Goal: Transaction & Acquisition: Purchase product/service

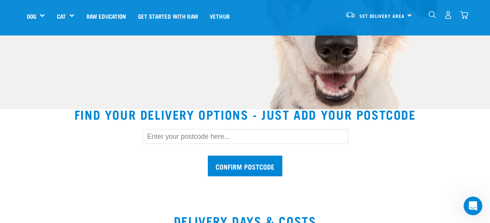
scroll to position [174, 0]
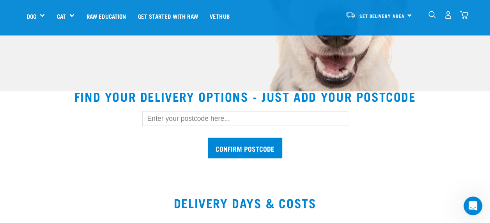
click at [238, 121] on input "text" at bounding box center [245, 118] width 206 height 15
click at [208, 138] on input "Confirm postcode" at bounding box center [245, 148] width 74 height 21
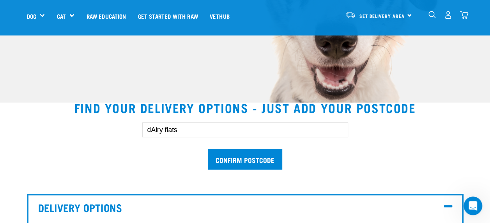
scroll to position [139, 0]
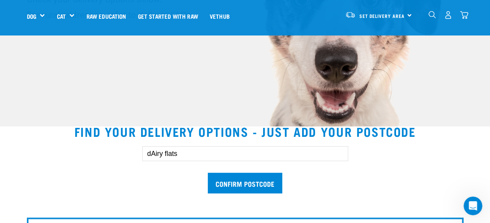
drag, startPoint x: 198, startPoint y: 152, endPoint x: 123, endPoint y: 154, distance: 74.8
click at [123, 154] on div "dAiry flats Confirm postcode" at bounding box center [244, 166] width 461 height 64
type input "0794"
click at [208, 173] on input "Confirm postcode" at bounding box center [245, 183] width 74 height 21
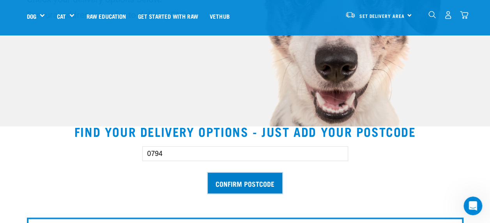
click at [249, 182] on input "Confirm postcode" at bounding box center [245, 183] width 74 height 21
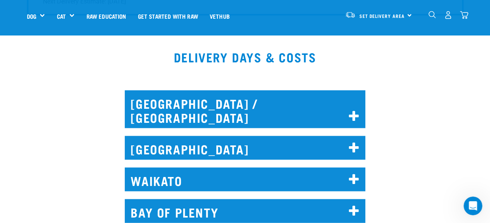
scroll to position [771, 0]
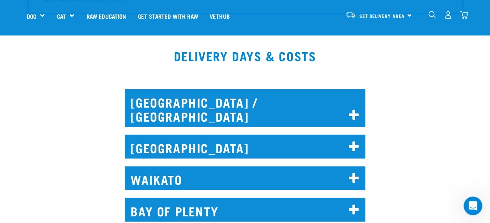
click at [357, 109] on icon at bounding box center [354, 115] width 11 height 12
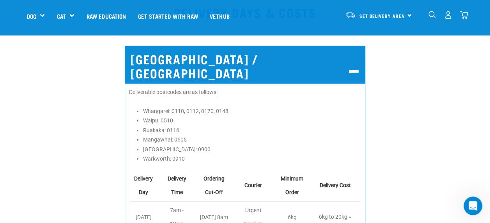
scroll to position [814, 0]
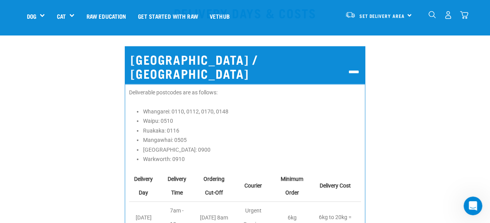
click at [356, 66] on icon at bounding box center [354, 72] width 11 height 12
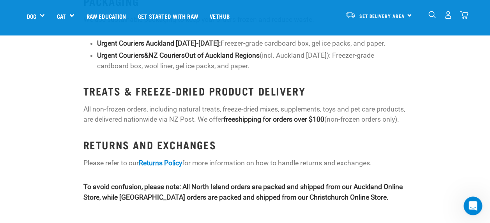
scroll to position [1497, 0]
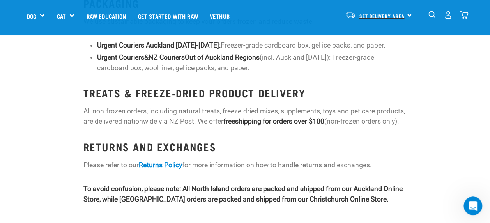
click at [396, 15] on span "Set Delivery Area" at bounding box center [381, 15] width 45 height 3
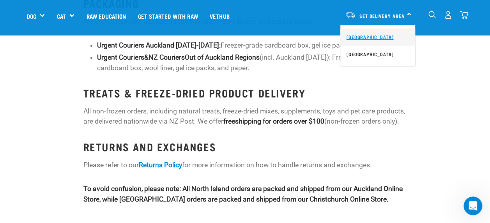
click at [377, 37] on link "[GEOGRAPHIC_DATA]" at bounding box center [377, 36] width 75 height 17
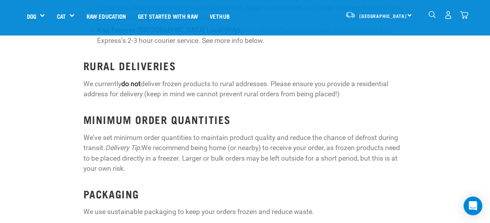
scroll to position [847, 0]
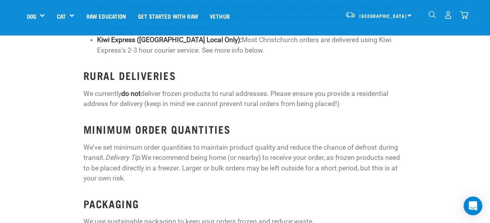
click at [448, 14] on img "dropdown navigation" at bounding box center [448, 15] width 8 height 8
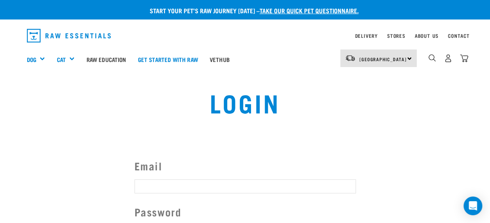
click at [212, 180] on input "Email" at bounding box center [244, 186] width 221 height 14
type input "brwoolrych@gmail.com"
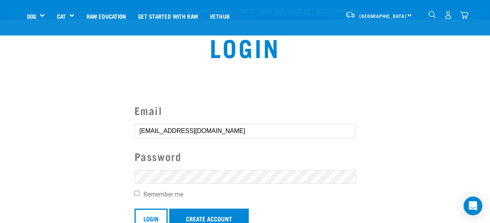
scroll to position [120, 0]
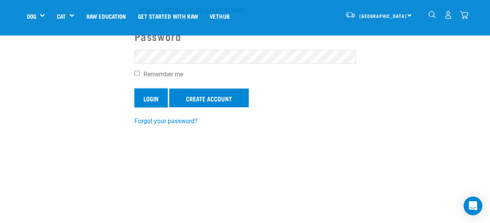
click at [150, 96] on input "Login" at bounding box center [150, 97] width 33 height 19
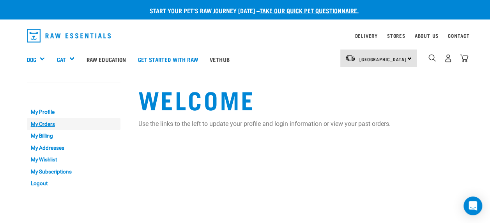
click at [35, 122] on link "My Orders" at bounding box center [74, 124] width 94 height 12
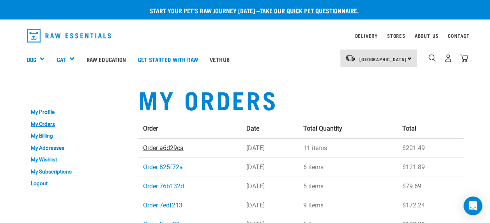
click at [166, 149] on link "Order a6d29ca" at bounding box center [163, 147] width 41 height 7
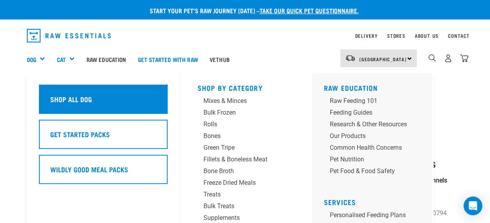
click at [55, 100] on h5 "Shop All Dog" at bounding box center [71, 99] width 42 height 10
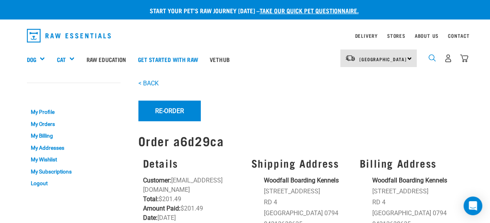
click at [429, 60] on img "dropdown navigation" at bounding box center [431, 57] width 7 height 7
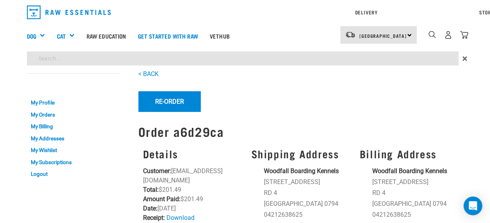
type input "dn20"
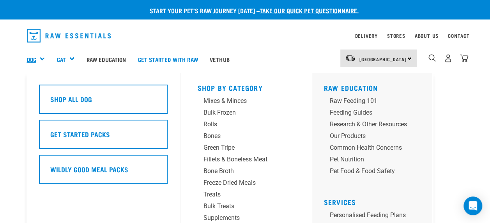
click at [32, 58] on link "Dog" at bounding box center [31, 59] width 9 height 9
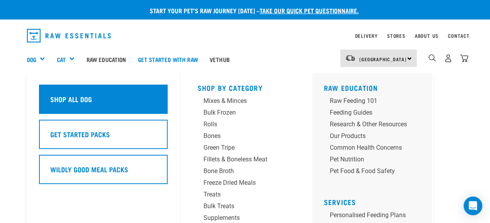
click at [63, 100] on h5 "Shop All Dog" at bounding box center [71, 99] width 42 height 10
click at [92, 97] on div "Shop All Dog" at bounding box center [103, 99] width 129 height 29
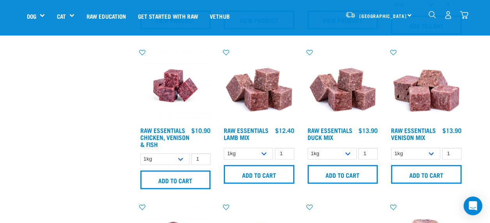
scroll to position [313, 0]
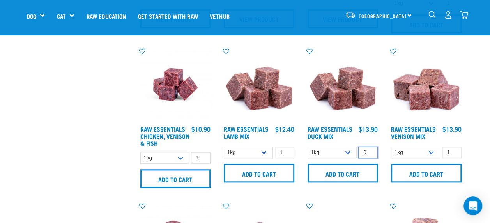
type input "0"
click at [372, 153] on input "0" at bounding box center [367, 152] width 19 height 12
click at [347, 153] on select "1kg 3kg" at bounding box center [331, 152] width 49 height 12
select select "442098"
click at [307, 146] on select "1kg 3kg" at bounding box center [331, 152] width 49 height 12
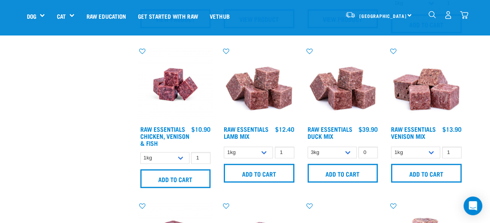
click at [353, 105] on img at bounding box center [342, 84] width 74 height 74
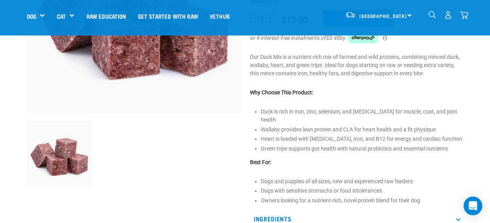
click at [333, 185] on p "Dogs and puppies of all sizes, new and experienced raw feeders" at bounding box center [362, 181] width 203 height 8
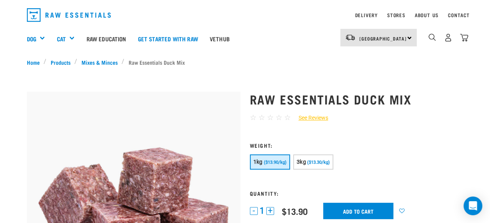
scroll to position [20, 0]
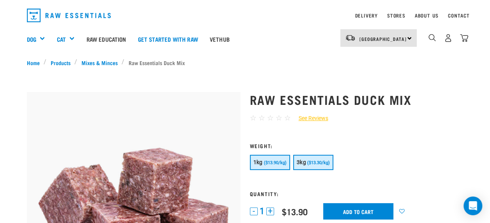
click at [310, 161] on span "($13.30/kg)" at bounding box center [318, 162] width 23 height 5
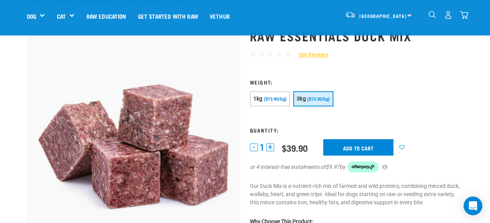
scroll to position [0, 0]
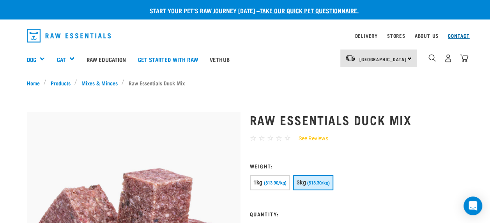
click at [455, 36] on link "Contact" at bounding box center [459, 35] width 22 height 3
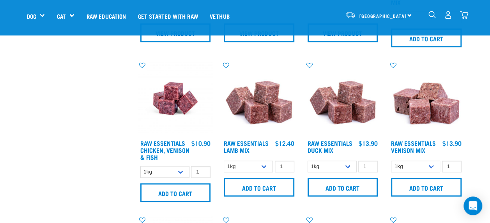
scroll to position [331, 0]
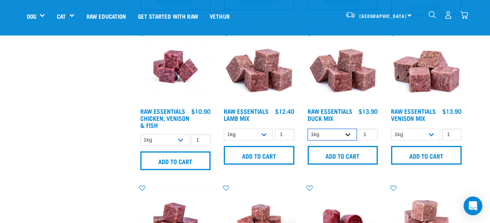
click at [347, 136] on select "1kg 3kg" at bounding box center [331, 135] width 49 height 12
select select "442098"
click at [307, 129] on select "1kg 3kg" at bounding box center [331, 135] width 49 height 12
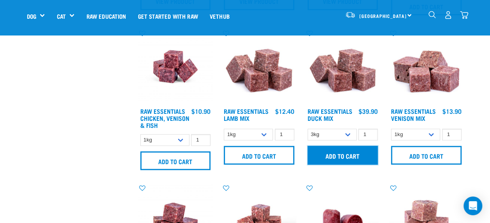
click at [342, 155] on input "Add to cart" at bounding box center [342, 155] width 71 height 19
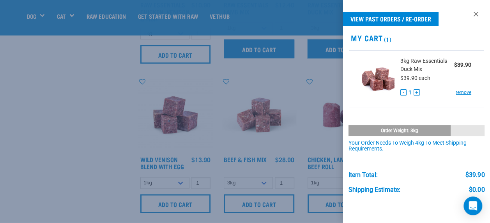
scroll to position [441, 0]
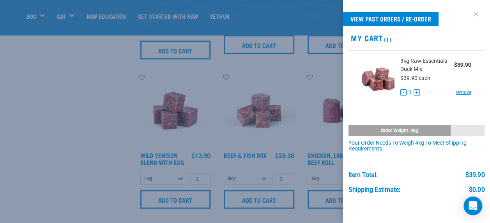
click at [469, 13] on link at bounding box center [475, 14] width 12 height 12
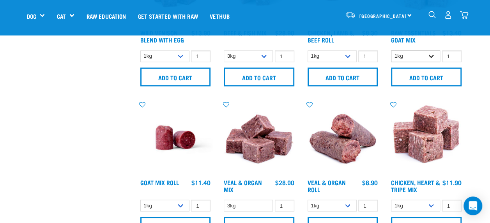
scroll to position [564, 0]
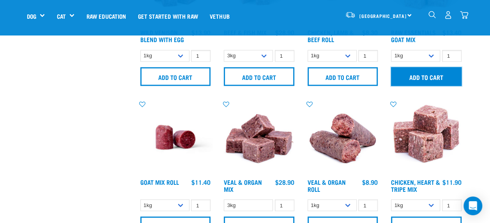
click at [429, 76] on input "Add to cart" at bounding box center [426, 76] width 71 height 19
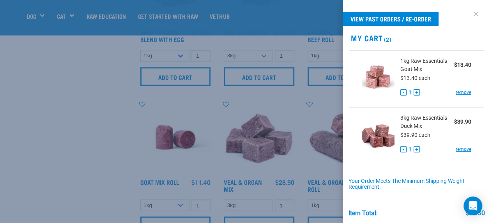
click at [471, 14] on link at bounding box center [475, 14] width 12 height 12
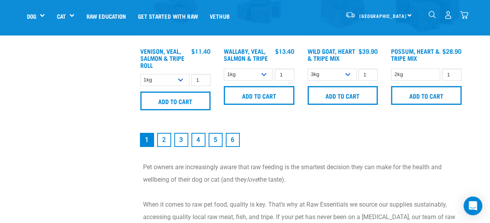
scroll to position [1154, 0]
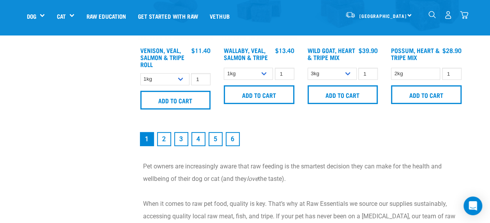
click at [432, 13] on img "dropdown navigation" at bounding box center [431, 14] width 7 height 7
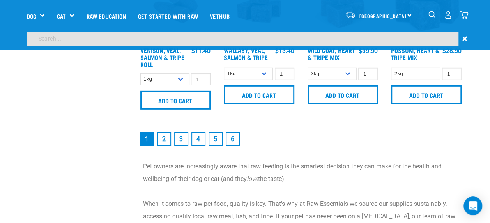
scroll to position [1131, 0]
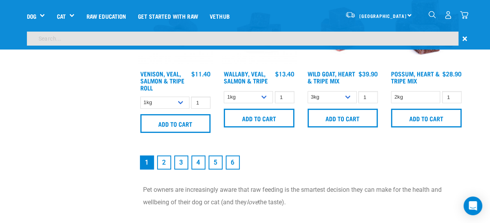
click at [376, 35] on input "search" at bounding box center [242, 39] width 431 height 14
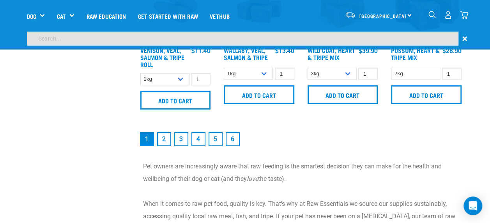
click at [376, 35] on input "search" at bounding box center [242, 39] width 431 height 14
type input "venison tripe"
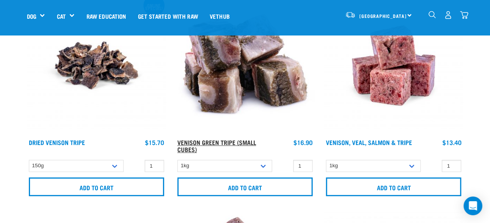
scroll to position [124, 0]
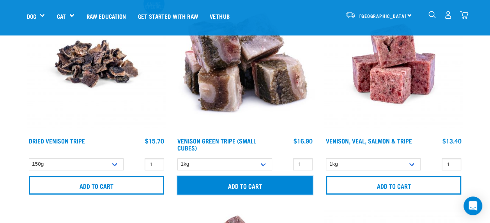
click at [250, 186] on input "Add to cart" at bounding box center [244, 185] width 135 height 19
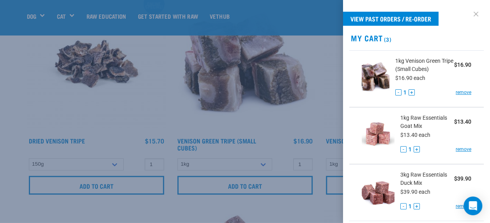
click at [472, 14] on link at bounding box center [475, 14] width 12 height 12
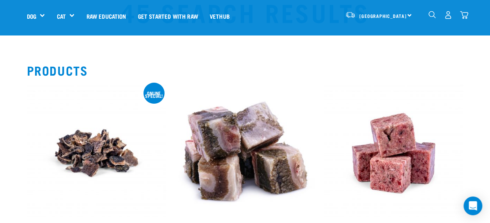
scroll to position [0, 0]
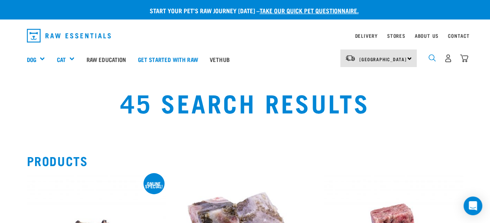
click at [430, 61] on img "dropdown navigation" at bounding box center [431, 57] width 7 height 7
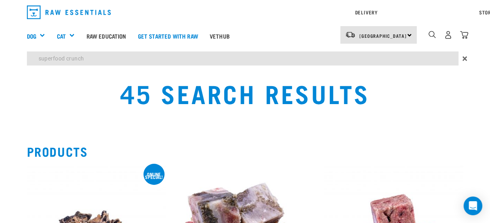
type input "superfood crunch"
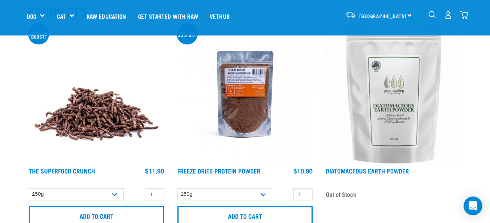
scroll to position [132, 0]
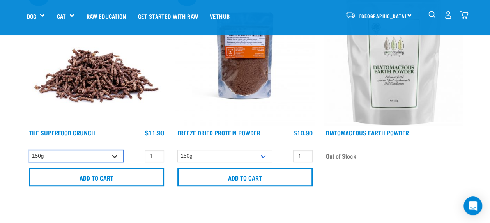
click at [116, 161] on select "150g 300g" at bounding box center [76, 156] width 95 height 12
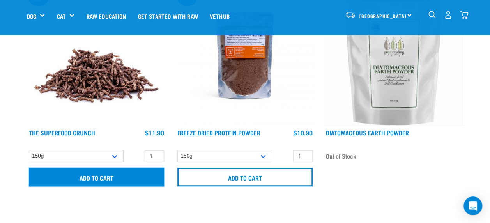
click at [99, 180] on input "Add to cart" at bounding box center [96, 177] width 135 height 19
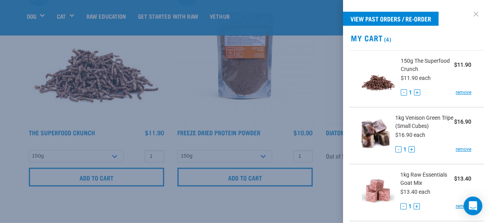
click at [469, 11] on link at bounding box center [475, 14] width 12 height 12
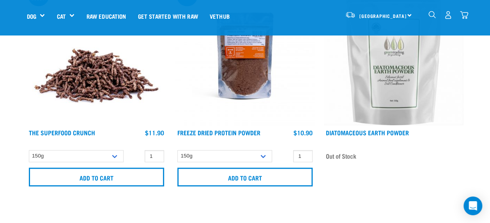
scroll to position [0, 0]
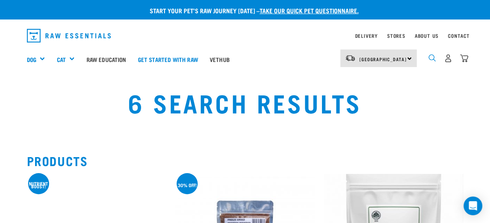
click at [432, 56] on img "dropdown navigation" at bounding box center [431, 57] width 7 height 7
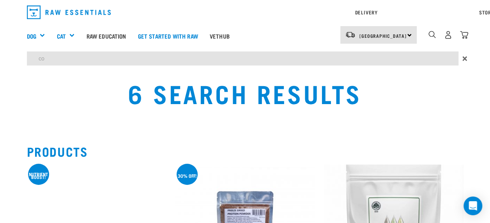
type input "c"
type input "bones"
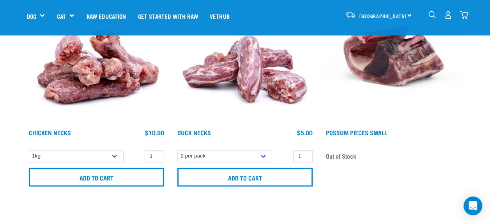
scroll to position [561, 0]
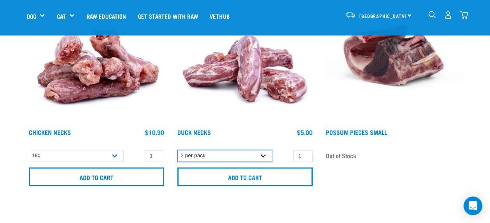
click at [264, 156] on select "2 per pack 6 per pack" at bounding box center [224, 156] width 95 height 12
select select "810"
click at [177, 150] on select "2 per pack 6 per pack" at bounding box center [224, 156] width 95 height 12
click at [306, 159] on input "1" at bounding box center [302, 156] width 19 height 12
click at [305, 154] on input "2" at bounding box center [302, 156] width 19 height 12
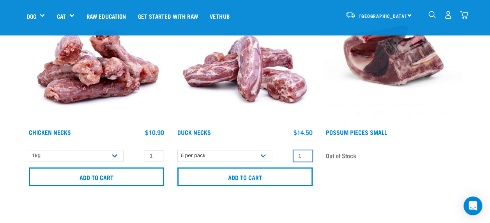
type input "1"
click at [305, 157] on input "1" at bounding box center [302, 156] width 19 height 12
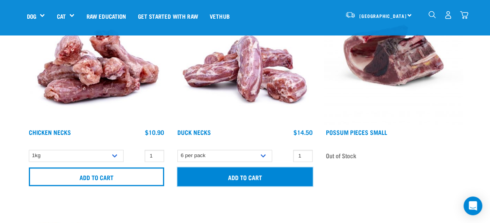
click at [240, 174] on input "Add to cart" at bounding box center [244, 176] width 135 height 19
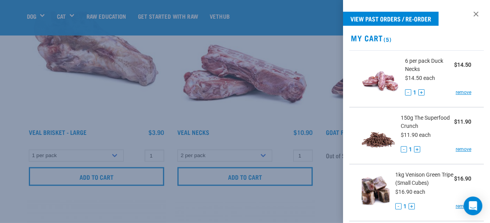
scroll to position [776, 0]
click at [469, 14] on link at bounding box center [475, 14] width 12 height 12
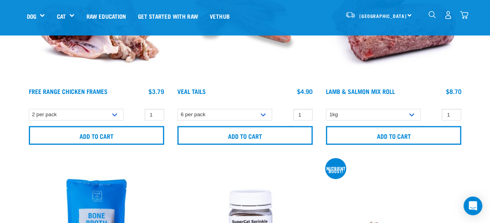
scroll to position [1887, 0]
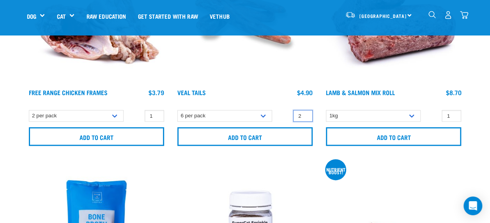
click at [305, 113] on input "2" at bounding box center [302, 116] width 19 height 12
type input "3"
click at [305, 113] on input "3" at bounding box center [302, 116] width 19 height 12
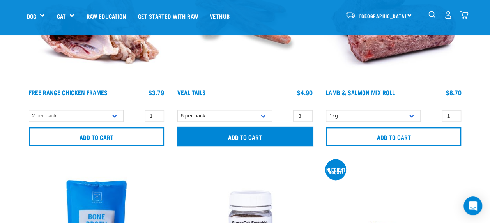
click at [261, 137] on input "Add to cart" at bounding box center [244, 136] width 135 height 19
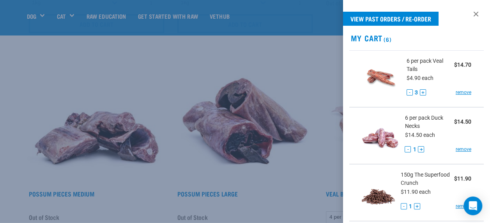
scroll to position [1142, 0]
click at [310, 52] on div at bounding box center [245, 111] width 490 height 223
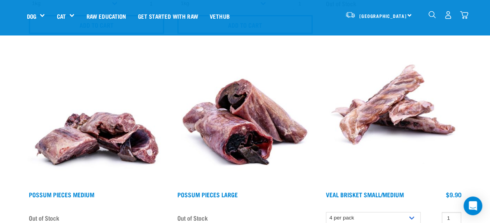
click at [464, 14] on img "dropdown navigation" at bounding box center [464, 15] width 8 height 8
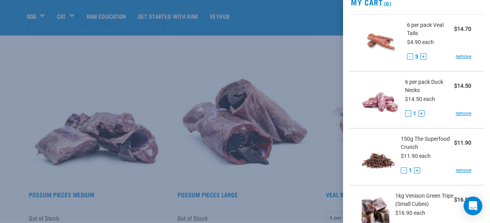
scroll to position [32, 0]
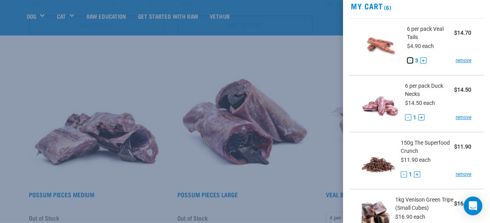
click at [409, 62] on button "-" at bounding box center [410, 60] width 6 height 6
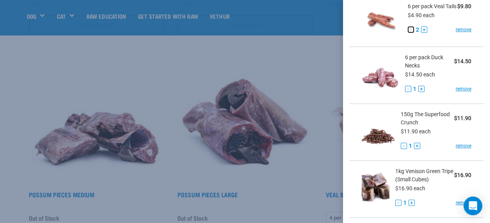
scroll to position [58, 0]
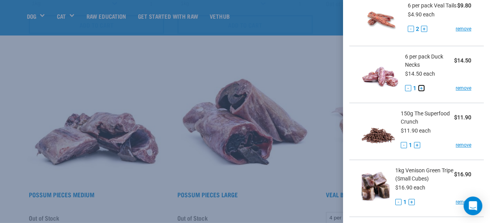
click at [420, 90] on button "+" at bounding box center [421, 88] width 6 height 6
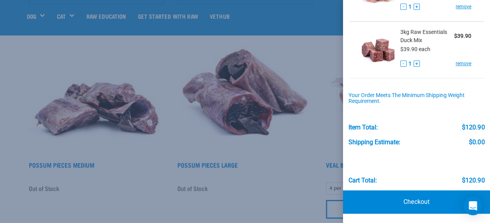
scroll to position [1174, 0]
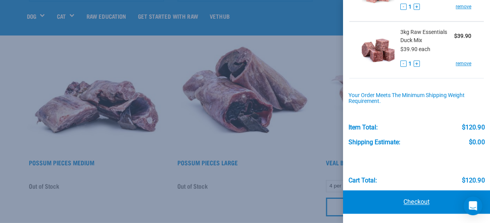
click at [415, 201] on link "Checkout" at bounding box center [416, 201] width 147 height 23
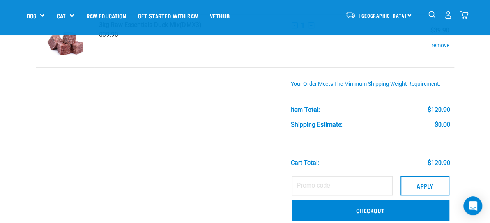
scroll to position [315, 0]
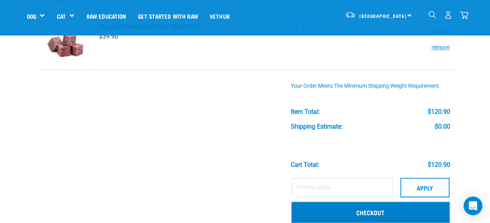
click at [380, 206] on link "Checkout" at bounding box center [370, 212] width 158 height 20
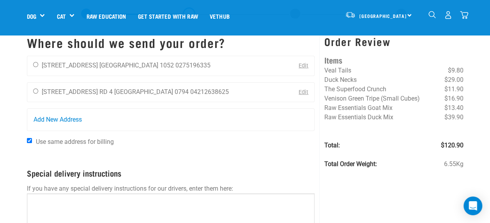
scroll to position [35, 0]
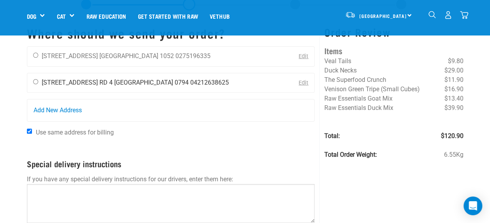
click at [37, 81] on input "radio" at bounding box center [35, 81] width 5 height 5
radio input "true"
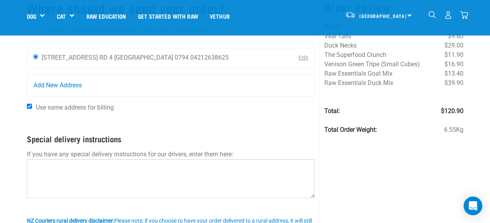
scroll to position [79, 0]
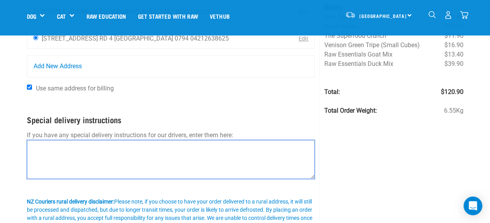
click at [152, 146] on textarea at bounding box center [171, 159] width 288 height 39
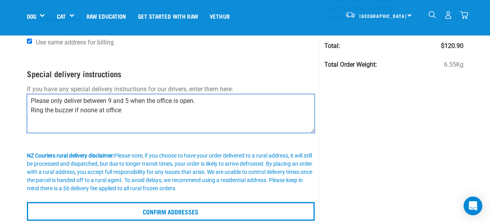
scroll to position [124, 0]
click at [29, 99] on textarea "Please only deliver between 9 and 5 when the office is open. Ring the buzzer if…" at bounding box center [171, 113] width 288 height 39
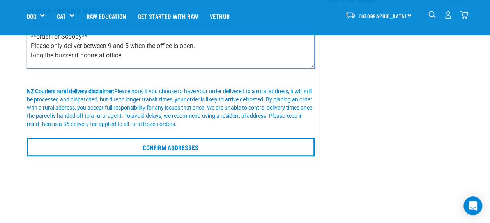
scroll to position [189, 0]
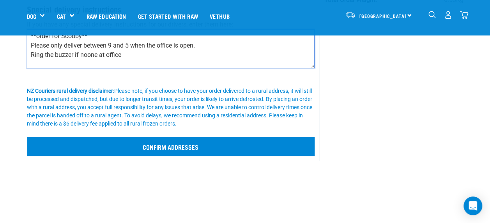
type textarea "**order for Scooby** Please only deliver between 9 and 5 when the office is ope…"
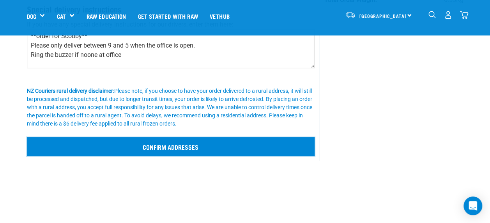
click at [161, 143] on input "Confirm addresses" at bounding box center [171, 146] width 288 height 19
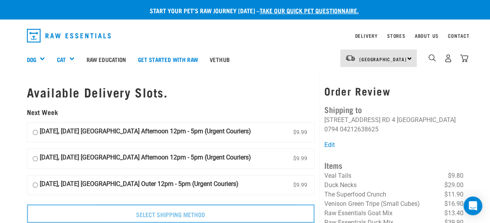
click at [34, 132] on input "[DATE], [DATE] [GEOGRAPHIC_DATA] Afternoon 12pm - 5pm (Urgent Couriers) $9.99" at bounding box center [35, 133] width 5 height 12
radio input "true"
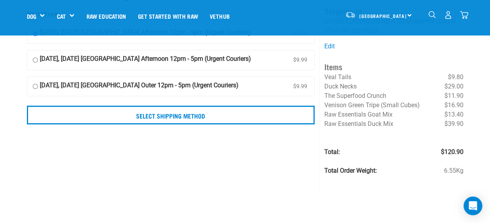
scroll to position [44, 0]
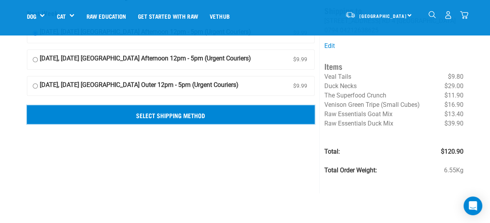
click at [167, 113] on input "Select Shipping Method" at bounding box center [171, 114] width 288 height 19
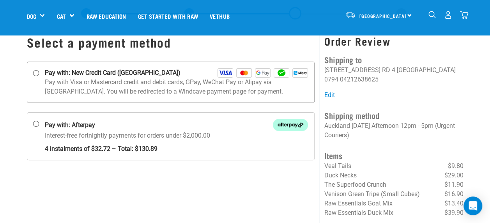
scroll to position [23, 0]
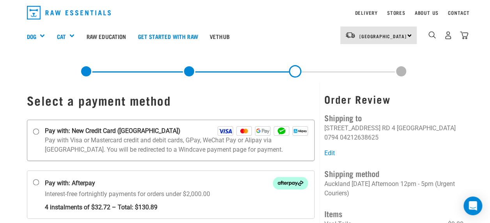
click at [35, 130] on input "Pay with: New Credit Card ([GEOGRAPHIC_DATA])" at bounding box center [36, 131] width 6 height 6
radio input "true"
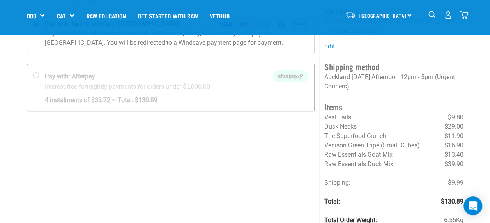
scroll to position [75, 0]
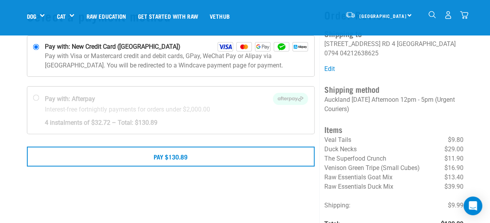
scroll to position [52, 0]
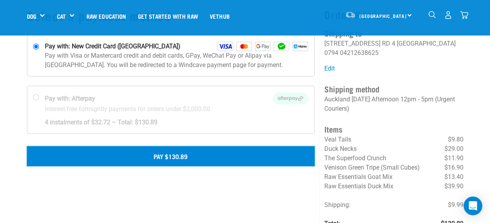
click at [190, 155] on button "Pay $130.89" at bounding box center [171, 155] width 288 height 19
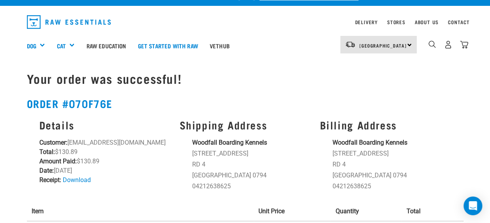
scroll to position [12, 0]
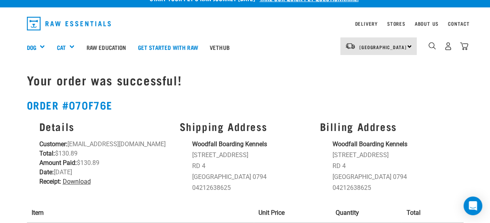
click at [86, 181] on link "Download" at bounding box center [77, 181] width 28 height 7
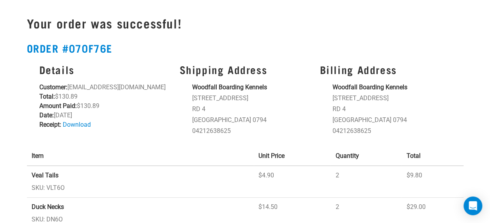
scroll to position [0, 0]
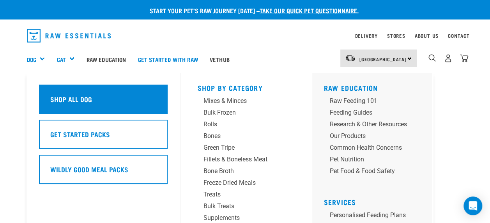
click at [55, 97] on h5 "Shop All Dog" at bounding box center [71, 99] width 42 height 10
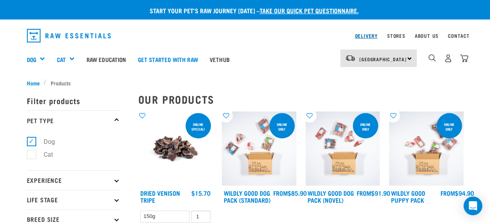
click at [372, 35] on link "Delivery" at bounding box center [366, 35] width 23 height 3
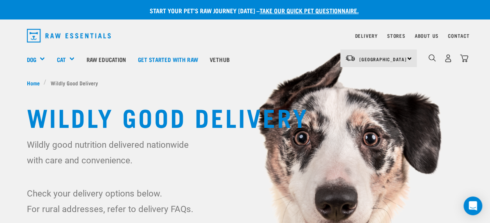
click at [44, 36] on img "dropdown navigation" at bounding box center [69, 36] width 84 height 14
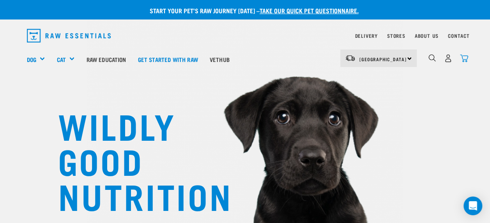
click at [462, 60] on img "dropdown navigation" at bounding box center [464, 58] width 8 height 8
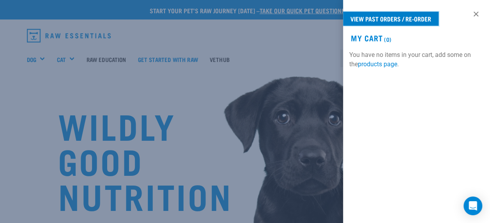
click at [397, 18] on link "View past orders / re-order" at bounding box center [390, 19] width 95 height 14
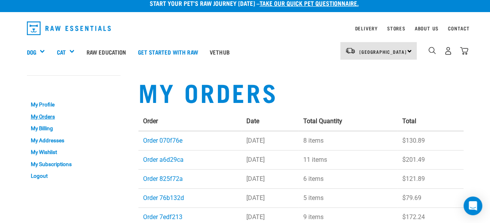
scroll to position [6, 0]
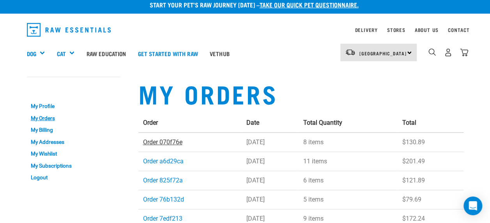
click at [171, 141] on link "Order 070f76e" at bounding box center [162, 141] width 39 height 7
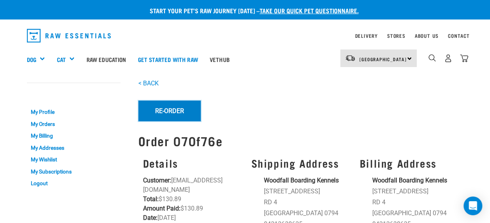
click at [166, 106] on button "Re-Order" at bounding box center [169, 111] width 62 height 20
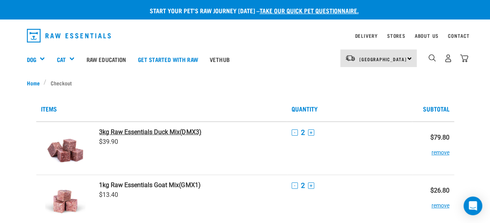
scroll to position [14, 0]
